Goal: Task Accomplishment & Management: Use online tool/utility

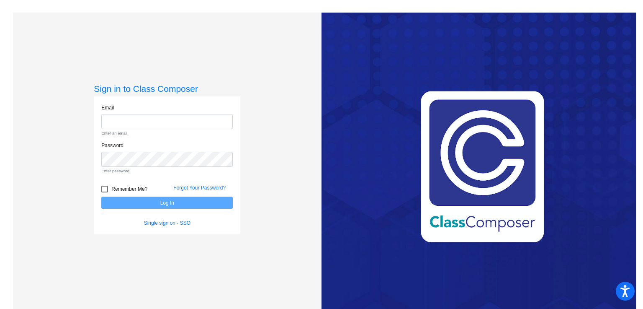
type input "[PERSON_NAME][EMAIL_ADDRESS][PERSON_NAME][DOMAIN_NAME]"
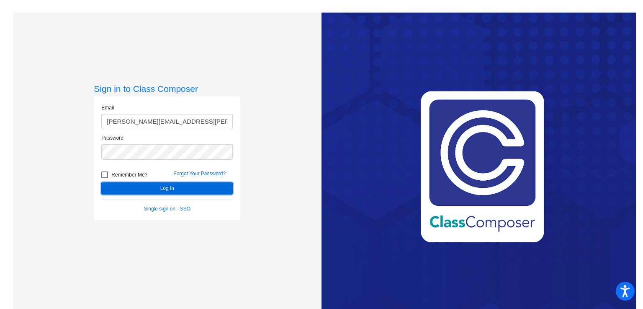
click at [188, 205] on form "Email [PERSON_NAME][EMAIL_ADDRESS][PERSON_NAME][DOMAIN_NAME] Password Remember …" at bounding box center [167, 158] width 132 height 108
click at [182, 195] on form "Email [PERSON_NAME][EMAIL_ADDRESS][PERSON_NAME][DOMAIN_NAME] Password Remember …" at bounding box center [167, 158] width 132 height 108
click at [177, 188] on button "Log In" at bounding box center [167, 188] width 132 height 12
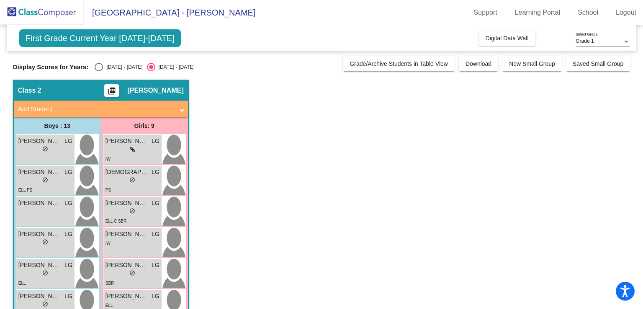
click at [98, 65] on div "Select an option" at bounding box center [99, 67] width 8 height 8
click at [98, 71] on input "[DATE] - [DATE]" at bounding box center [98, 71] width 0 height 0
radio input "true"
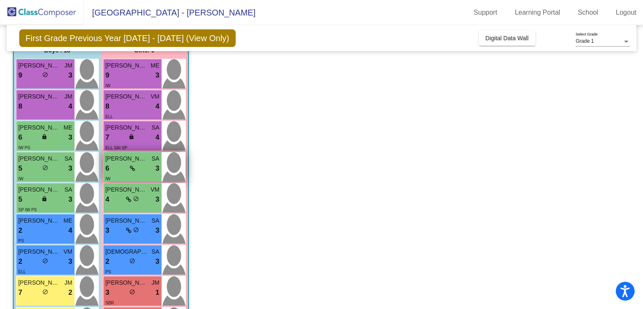
scroll to position [74, 0]
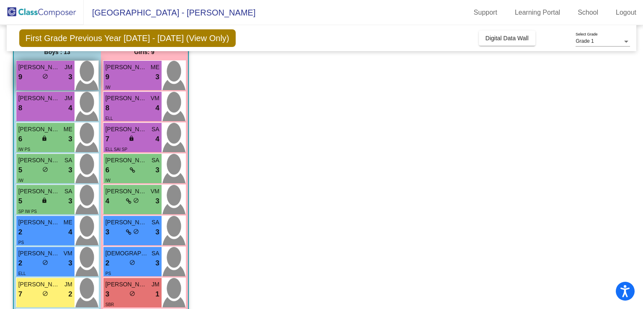
click at [54, 72] on div "9 lock do_not_disturb_alt 3" at bounding box center [45, 77] width 54 height 11
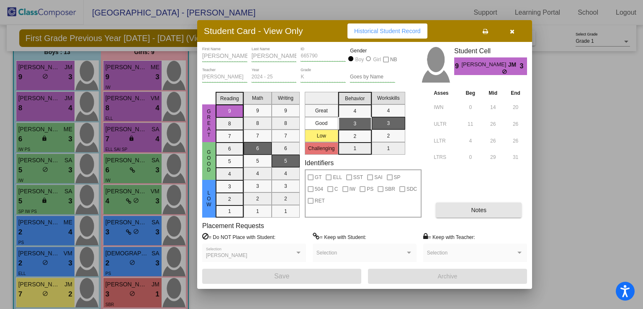
click at [454, 212] on button "Notes" at bounding box center [479, 209] width 86 height 15
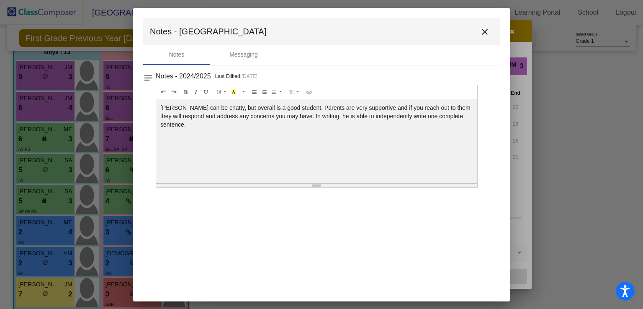
click at [485, 32] on mat-icon "close" at bounding box center [485, 32] width 10 height 10
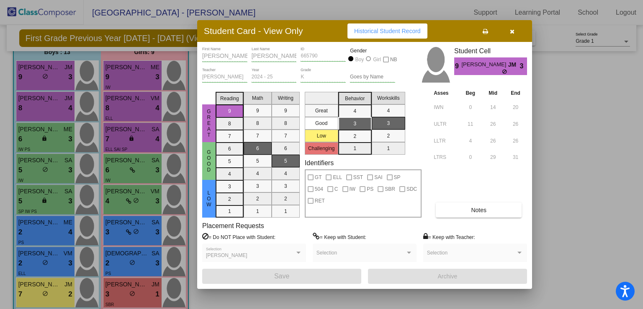
click at [508, 34] on button "button" at bounding box center [512, 30] width 27 height 15
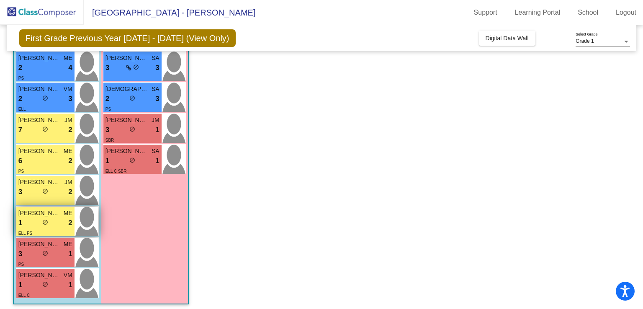
scroll to position [241, 0]
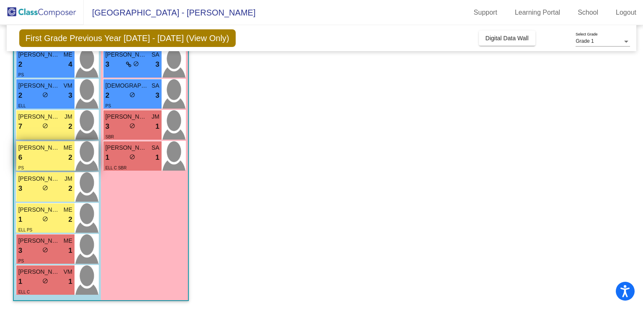
click at [53, 155] on div "6 lock do_not_disturb_alt 2" at bounding box center [45, 157] width 54 height 11
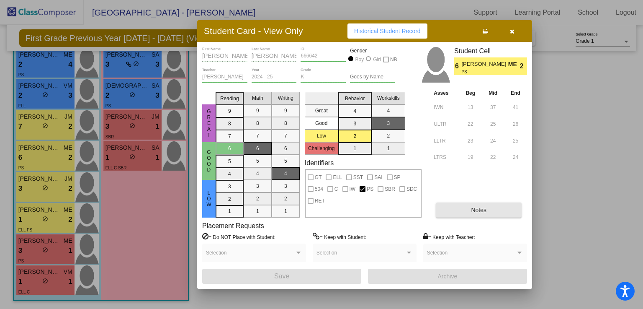
click at [465, 212] on button "Notes" at bounding box center [479, 209] width 86 height 15
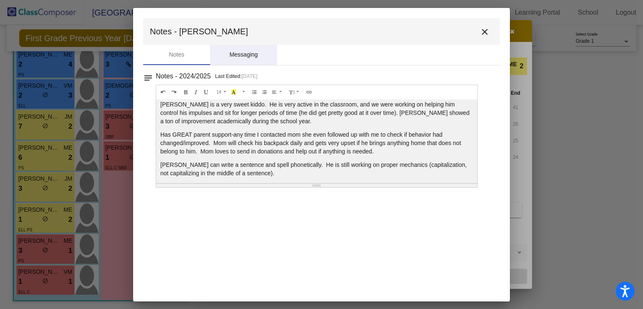
scroll to position [20, 0]
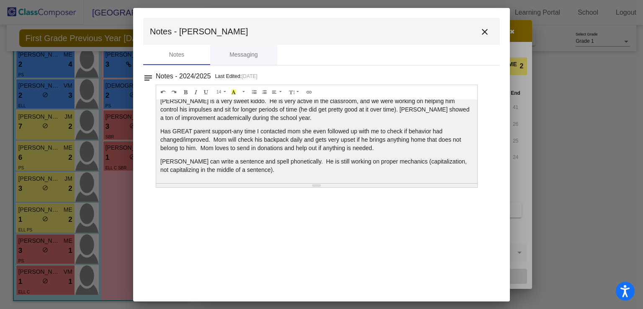
click at [477, 31] on button "close" at bounding box center [485, 31] width 17 height 17
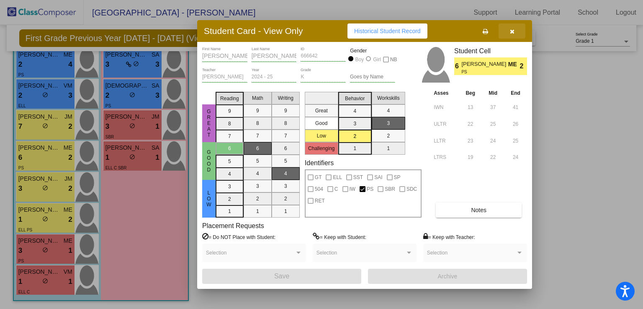
click at [512, 33] on icon "button" at bounding box center [512, 31] width 5 height 6
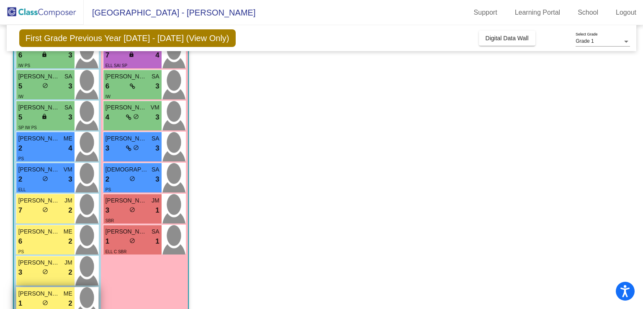
scroll to position [156, 0]
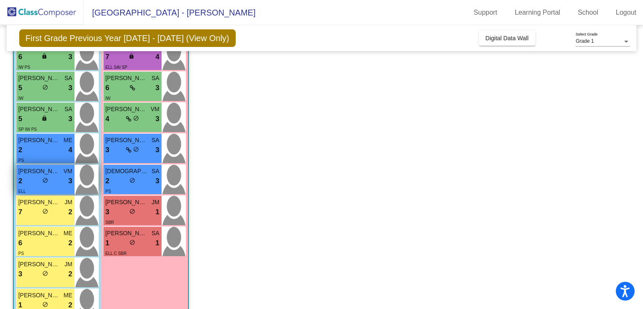
click at [50, 176] on div "2 lock do_not_disturb_alt 3" at bounding box center [45, 181] width 54 height 11
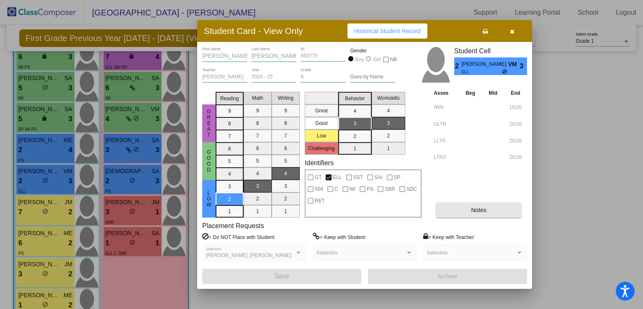
click at [477, 210] on span "Notes" at bounding box center [478, 209] width 15 height 7
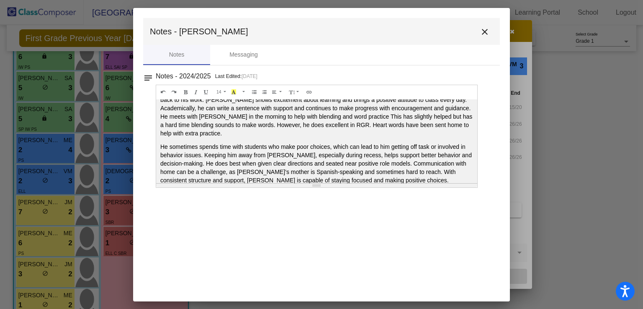
scroll to position [35, 0]
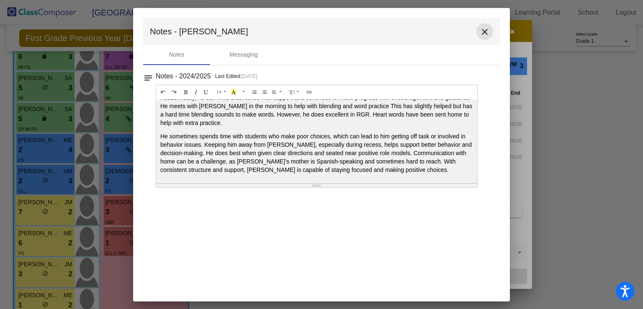
click at [485, 30] on mat-icon "close" at bounding box center [485, 32] width 10 height 10
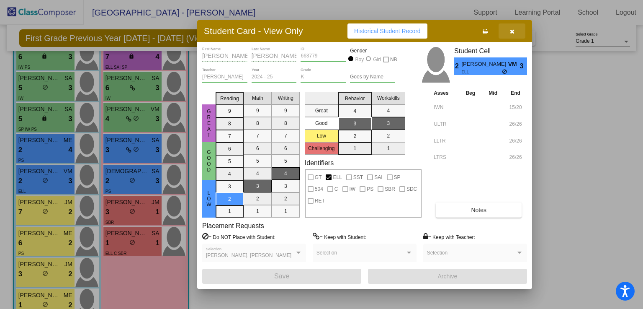
click at [514, 31] on icon "button" at bounding box center [512, 31] width 5 height 6
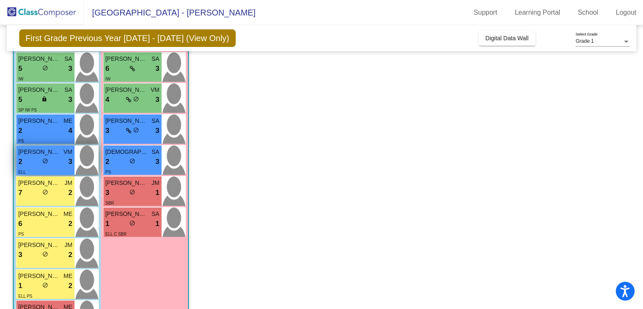
scroll to position [175, 0]
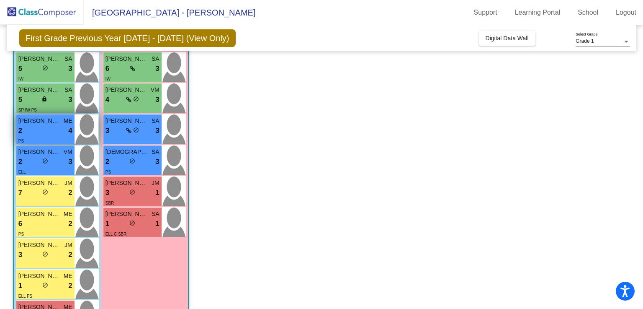
click at [61, 136] on div "PS" at bounding box center [45, 140] width 54 height 9
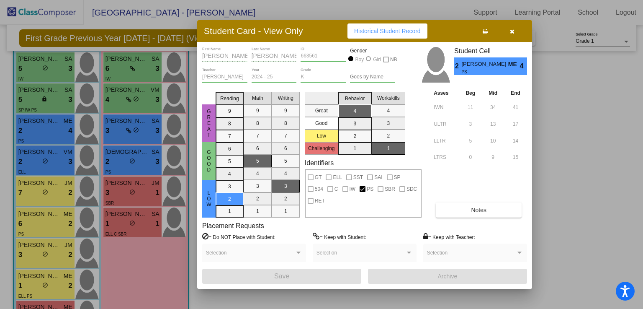
click at [454, 206] on button "Notes" at bounding box center [479, 209] width 86 height 15
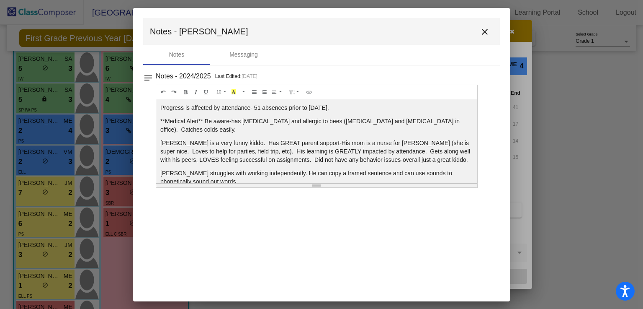
scroll to position [3, 0]
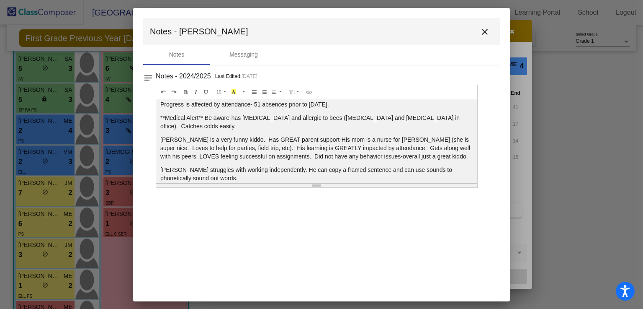
click at [485, 34] on mat-icon "close" at bounding box center [485, 32] width 10 height 10
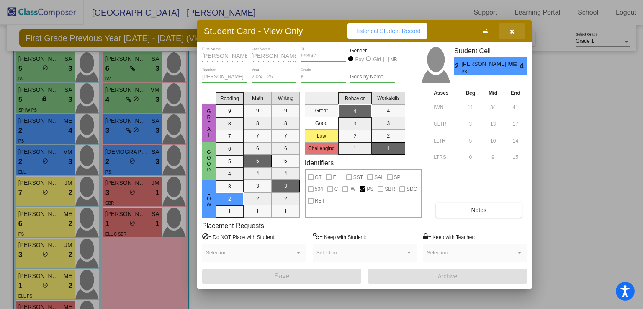
click at [514, 33] on icon "button" at bounding box center [512, 31] width 5 height 6
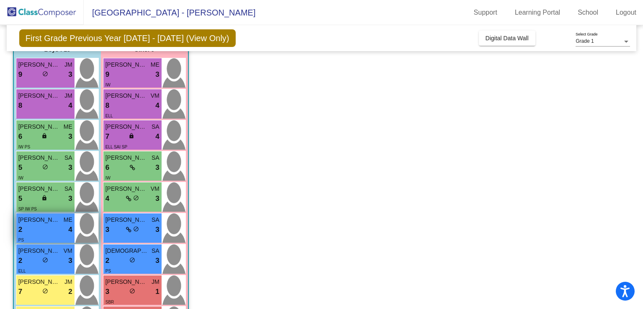
scroll to position [76, 0]
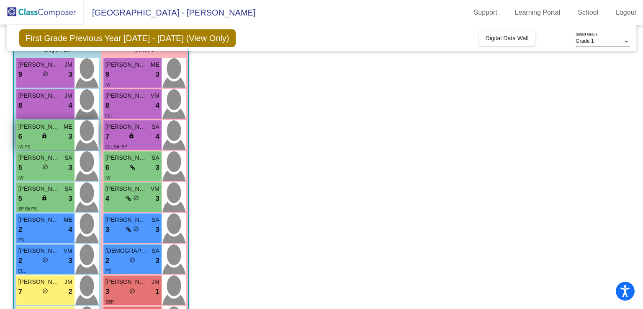
click at [54, 137] on div "6 lock do_not_disturb_alt 3" at bounding box center [45, 136] width 54 height 11
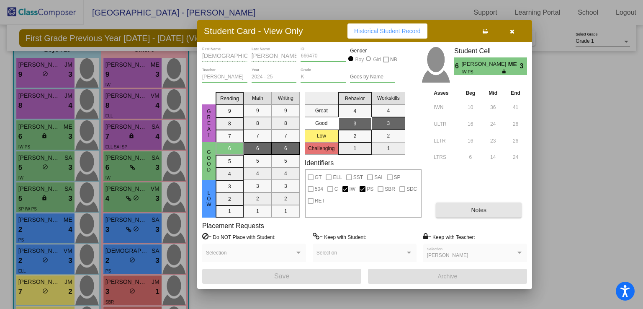
click at [457, 217] on button "Notes" at bounding box center [479, 209] width 86 height 15
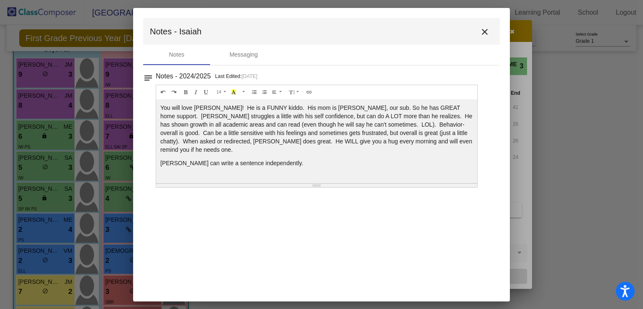
click at [486, 29] on mat-icon "close" at bounding box center [485, 32] width 10 height 10
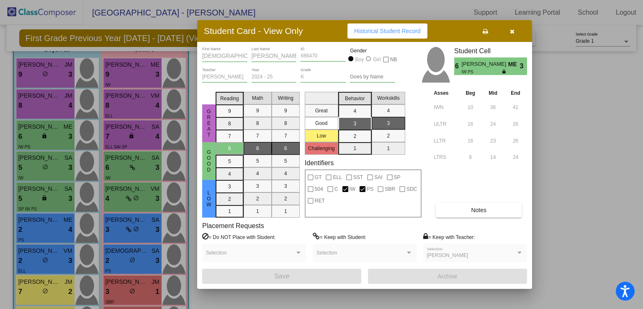
click at [57, 98] on div at bounding box center [321, 154] width 643 height 309
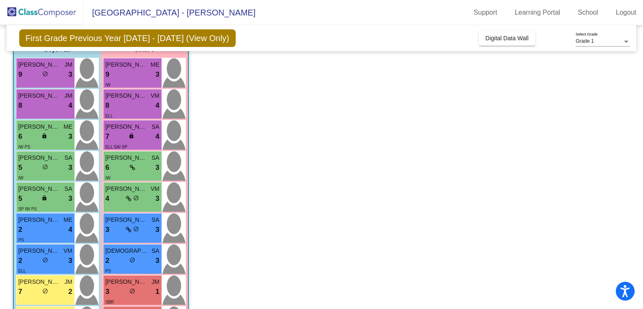
click at [57, 98] on span "[PERSON_NAME]" at bounding box center [39, 95] width 42 height 9
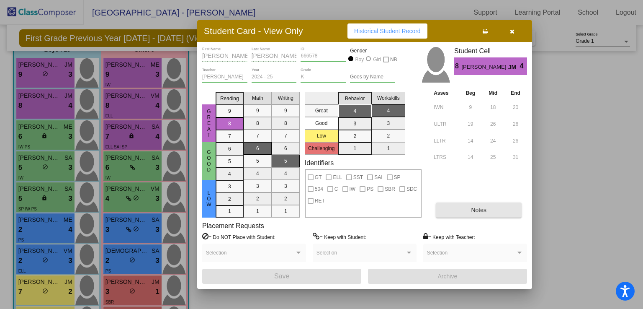
click at [492, 212] on button "Notes" at bounding box center [479, 209] width 86 height 15
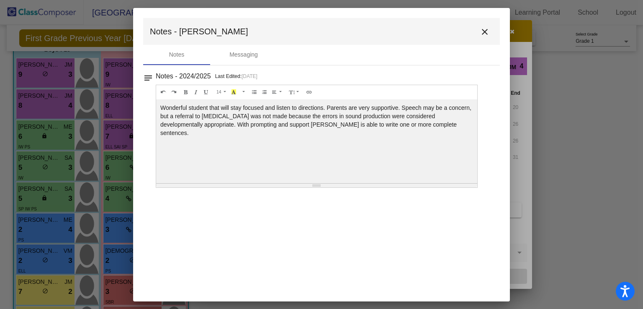
click at [486, 28] on mat-icon "close" at bounding box center [485, 32] width 10 height 10
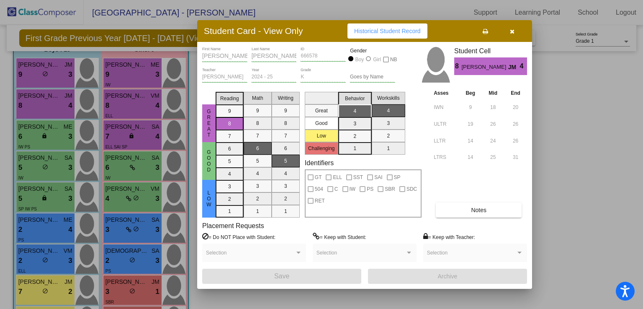
click at [164, 77] on div at bounding box center [321, 154] width 643 height 309
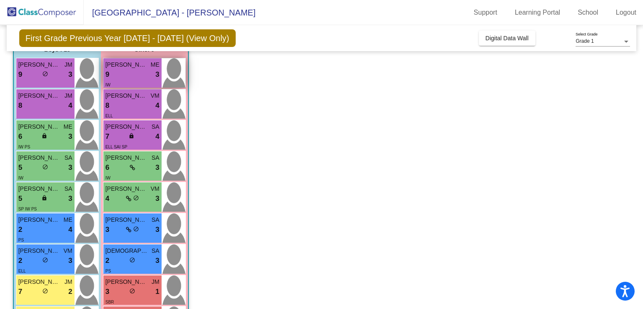
click at [148, 72] on div "9 lock do_not_disturb_alt 3" at bounding box center [133, 74] width 54 height 11
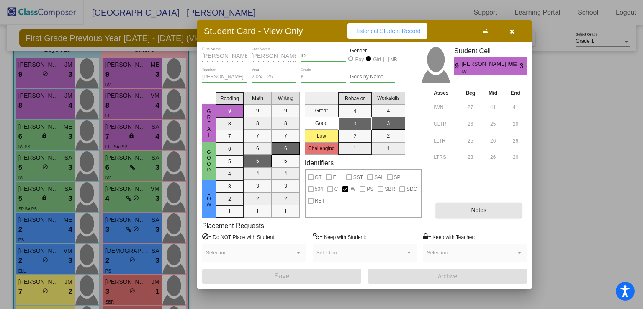
click at [469, 212] on button "Notes" at bounding box center [479, 209] width 86 height 15
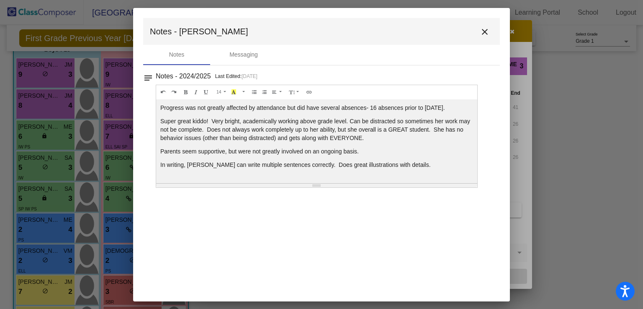
click at [486, 31] on mat-icon "close" at bounding box center [485, 32] width 10 height 10
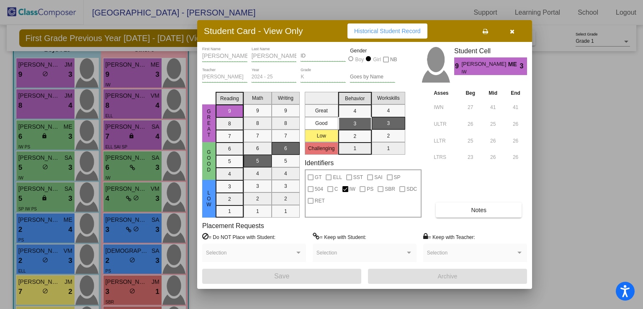
click at [521, 36] on button "button" at bounding box center [512, 30] width 27 height 15
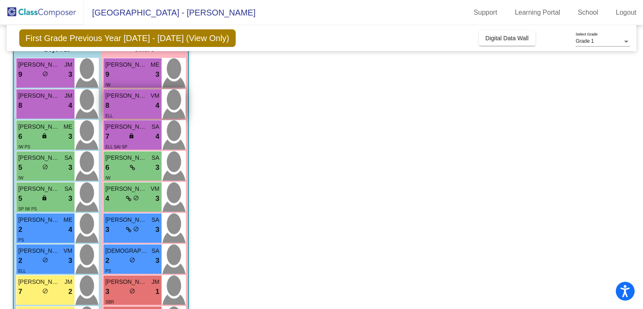
click at [132, 115] on div "ELL" at bounding box center [133, 115] width 54 height 9
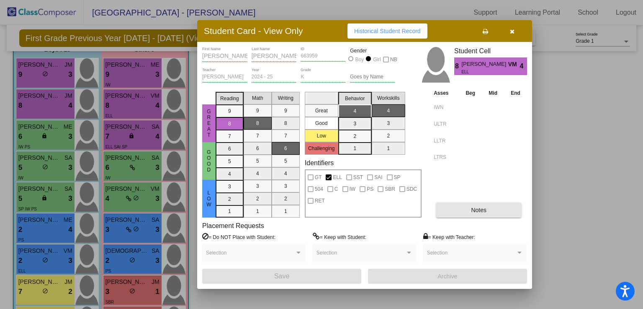
click at [468, 209] on button "Notes" at bounding box center [479, 209] width 86 height 15
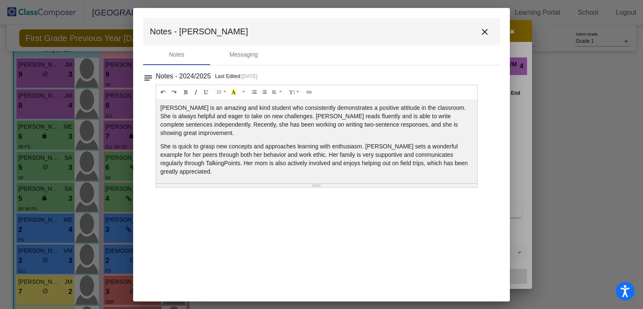
scroll to position [2, 0]
click at [485, 31] on mat-icon "close" at bounding box center [485, 32] width 10 height 10
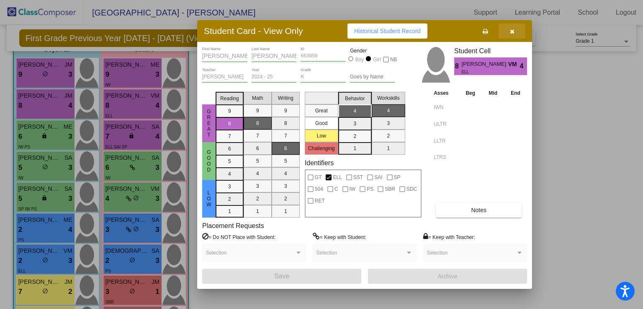
click at [514, 32] on icon "button" at bounding box center [512, 31] width 5 height 6
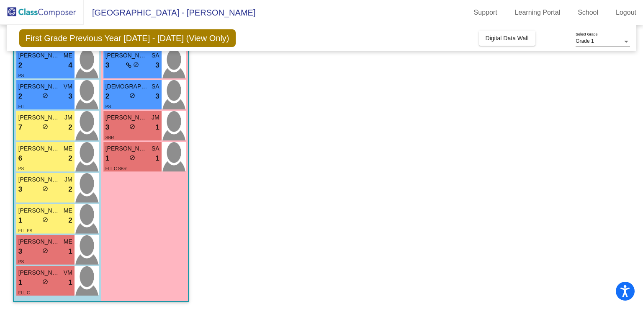
scroll to position [241, 0]
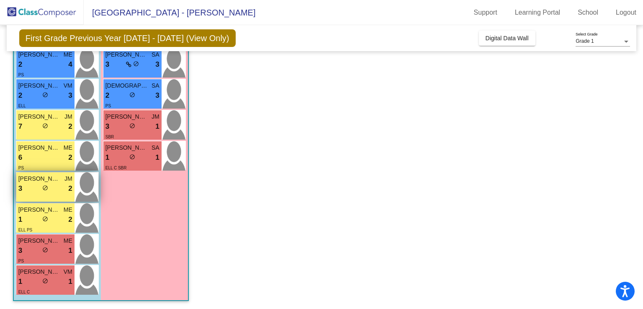
click at [50, 179] on span "[PERSON_NAME]" at bounding box center [39, 178] width 42 height 9
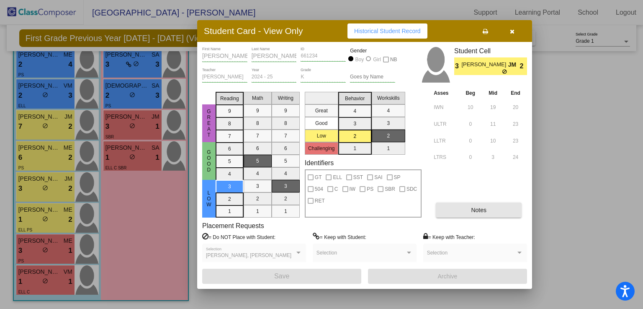
click at [455, 213] on button "Notes" at bounding box center [479, 209] width 86 height 15
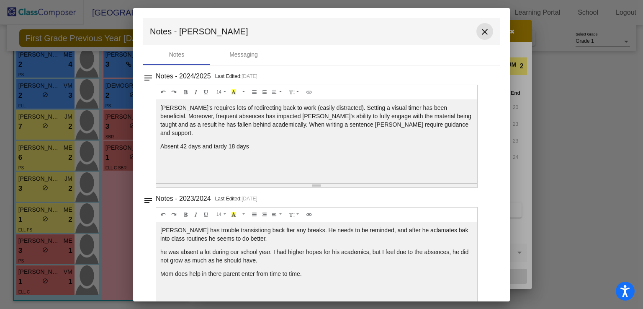
click at [482, 35] on mat-icon "close" at bounding box center [485, 32] width 10 height 10
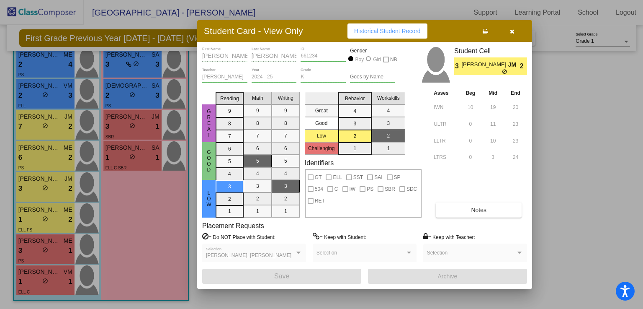
click at [518, 31] on button "button" at bounding box center [512, 30] width 27 height 15
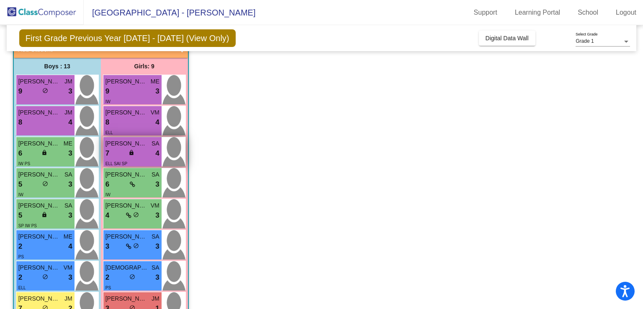
scroll to position [60, 0]
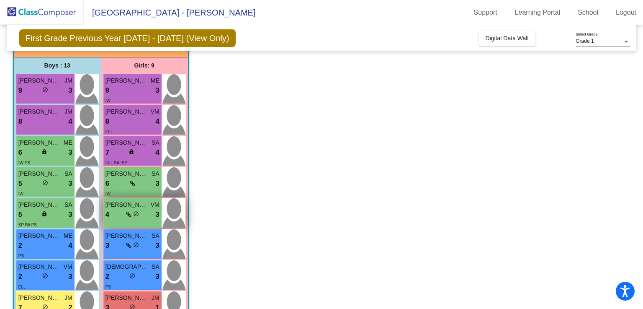
click at [140, 217] on div "4 lock do_not_disturb_alt 3" at bounding box center [133, 214] width 54 height 11
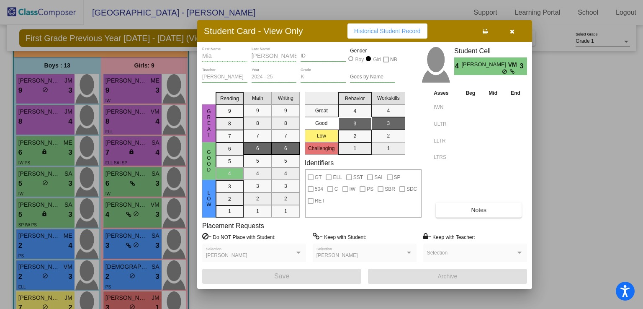
click at [475, 213] on span "Notes" at bounding box center [478, 209] width 15 height 7
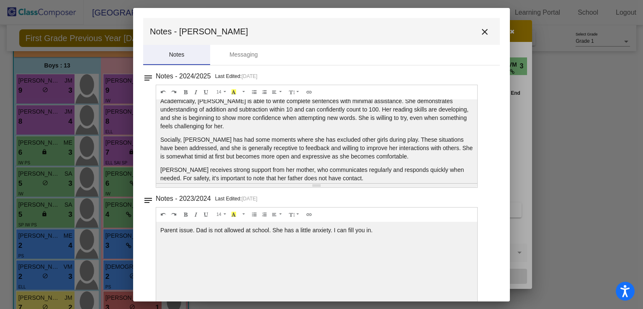
scroll to position [18, 0]
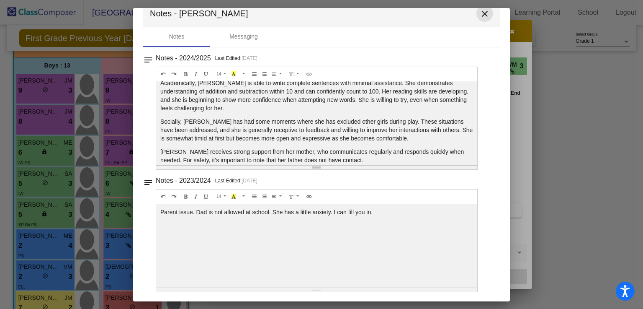
click at [481, 12] on mat-icon "close" at bounding box center [485, 14] width 10 height 10
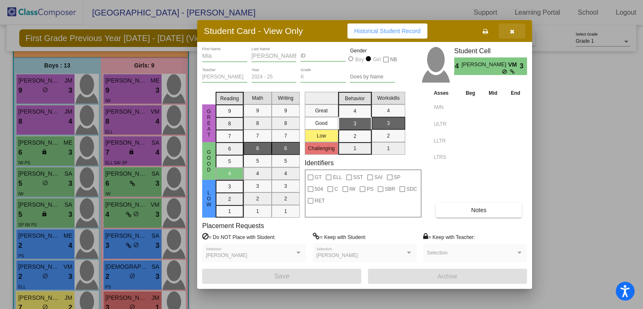
click at [519, 32] on button "button" at bounding box center [512, 30] width 27 height 15
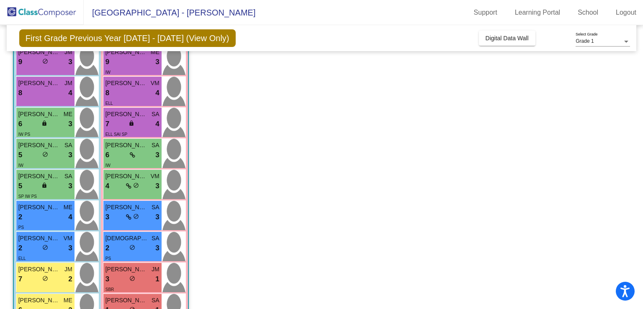
scroll to position [87, 0]
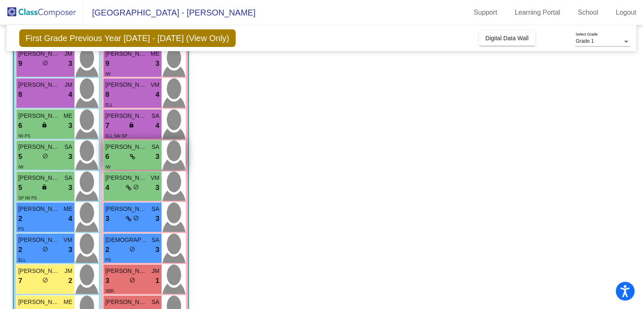
click at [138, 157] on div "6 lock do_not_disturb_alt 3" at bounding box center [133, 156] width 54 height 11
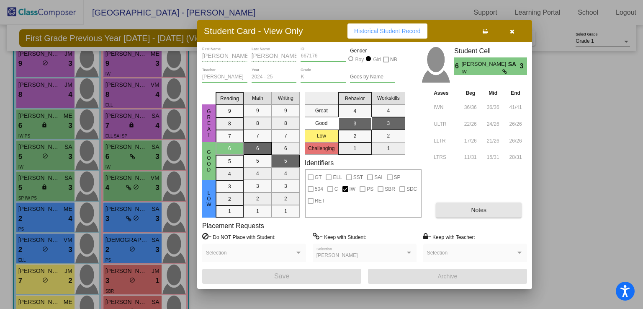
click at [447, 214] on button "Notes" at bounding box center [479, 209] width 86 height 15
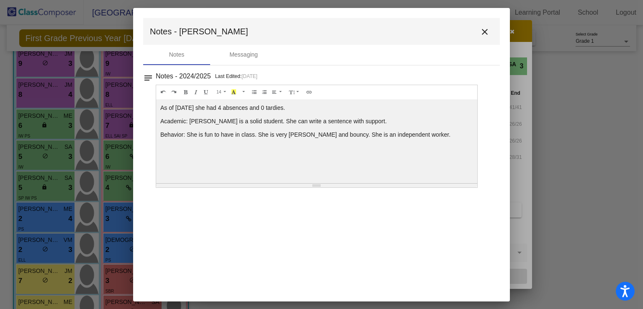
click at [486, 31] on mat-icon "close" at bounding box center [485, 32] width 10 height 10
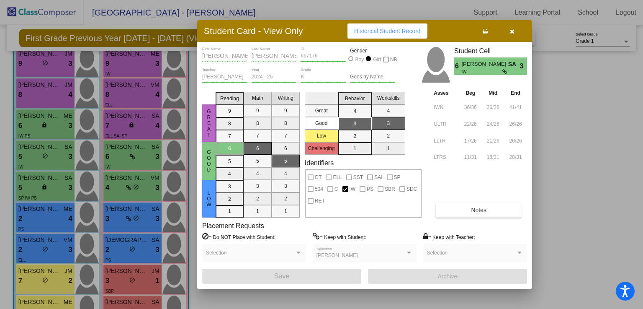
click at [522, 25] on button "button" at bounding box center [512, 30] width 27 height 15
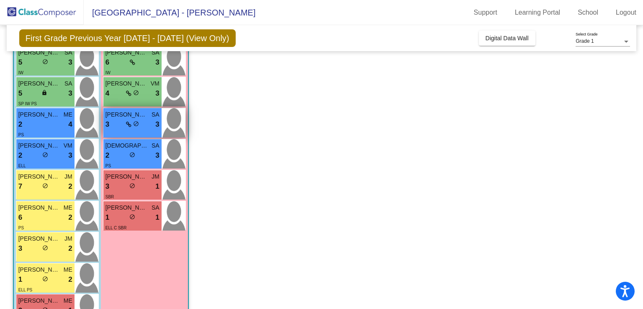
scroll to position [182, 0]
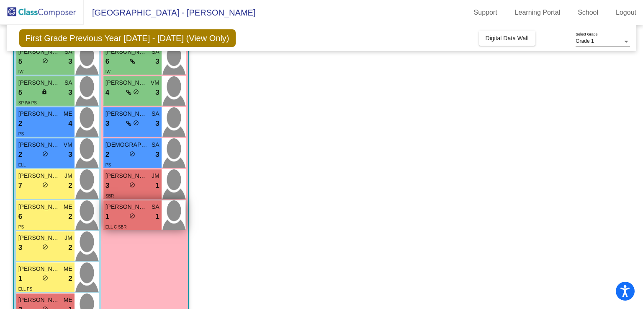
click at [134, 214] on span "do_not_disturb_alt" at bounding box center [132, 216] width 6 height 6
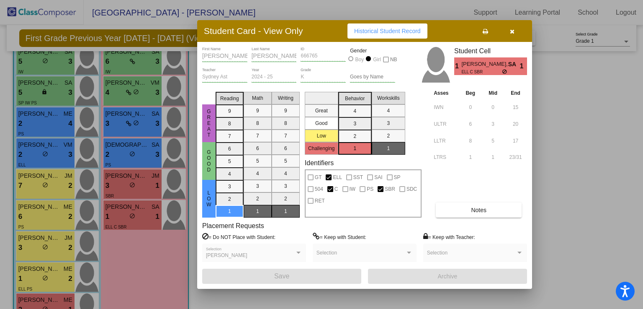
click at [469, 209] on button "Notes" at bounding box center [479, 209] width 86 height 15
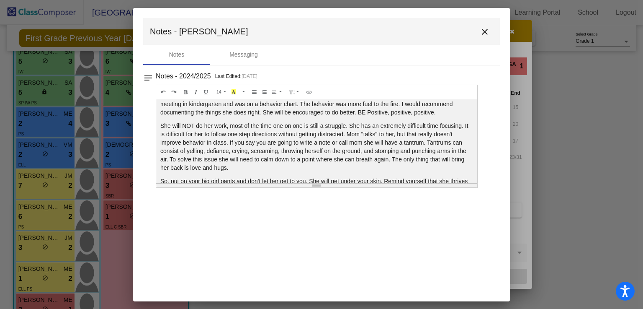
scroll to position [37, 0]
click at [486, 32] on mat-icon "close" at bounding box center [485, 32] width 10 height 10
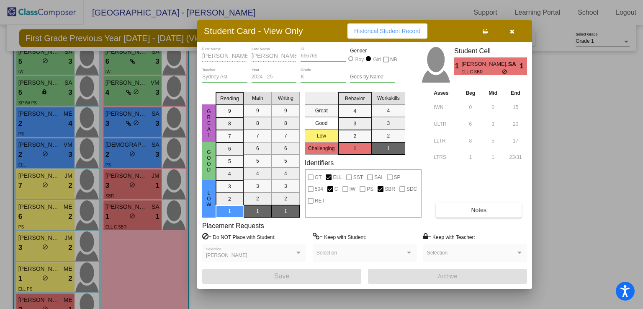
click at [136, 181] on div at bounding box center [321, 154] width 643 height 309
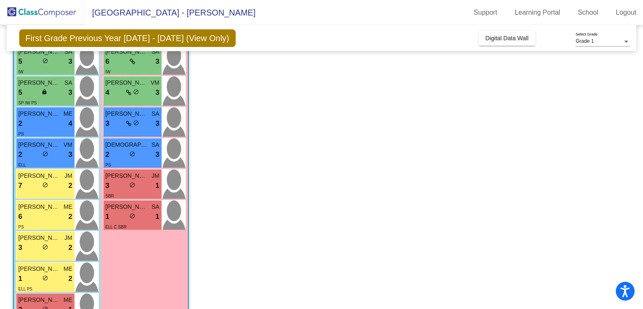
click at [136, 181] on div "3 lock do_not_disturb_alt 1" at bounding box center [133, 185] width 54 height 11
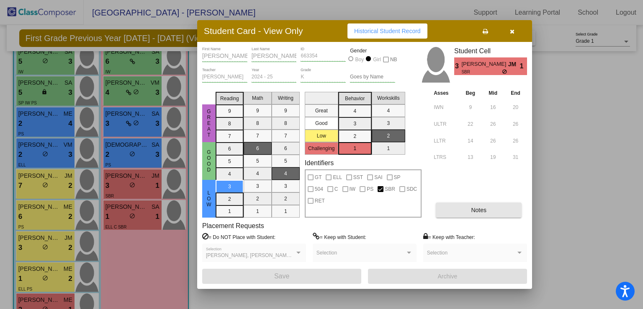
click at [494, 210] on button "Notes" at bounding box center [479, 209] width 86 height 15
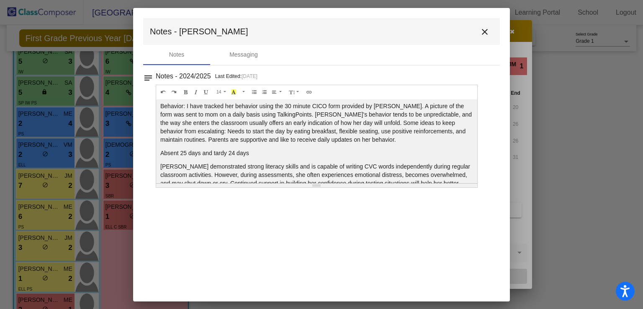
scroll to position [15, 0]
click at [485, 27] on mat-icon "close" at bounding box center [485, 32] width 10 height 10
